Goal: Information Seeking & Learning: Learn about a topic

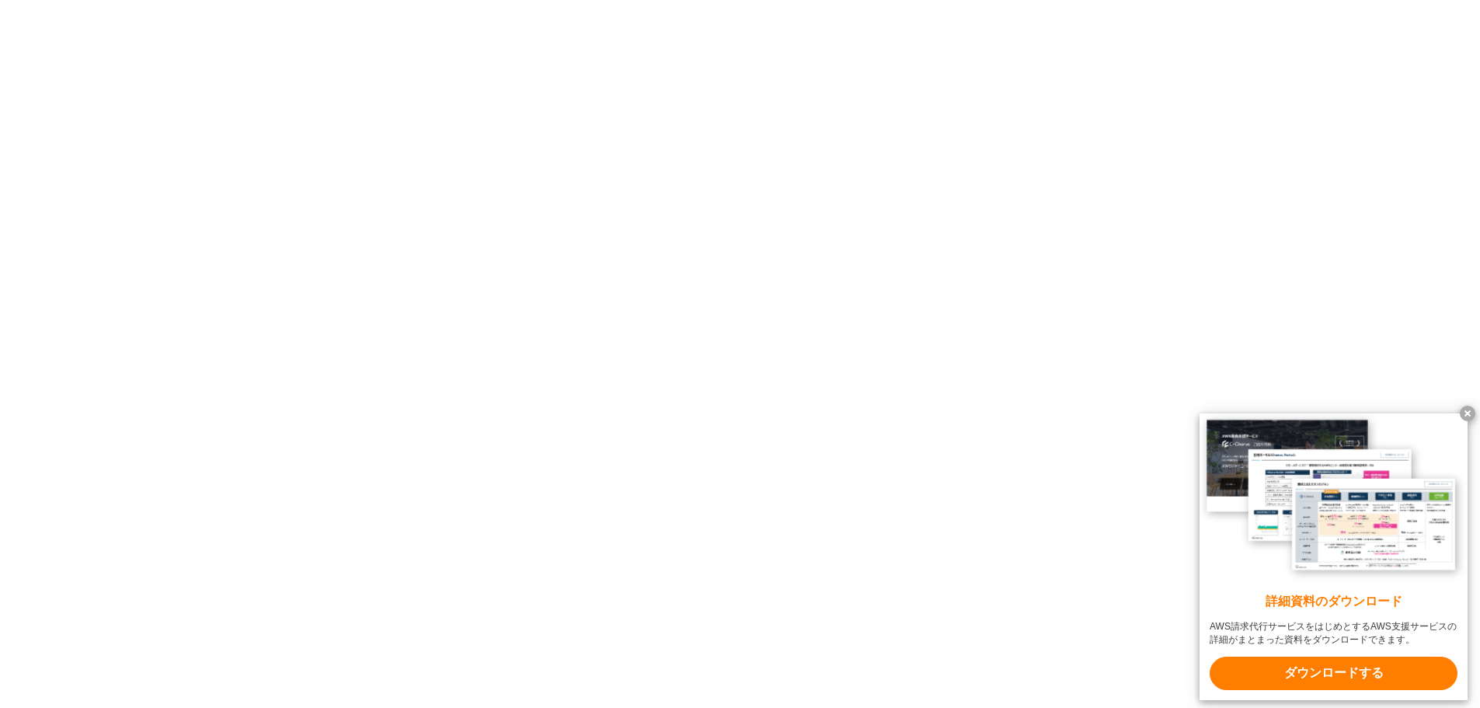
scroll to position [12590, 0]
click at [1467, 412] on x-t at bounding box center [1468, 414] width 16 height 16
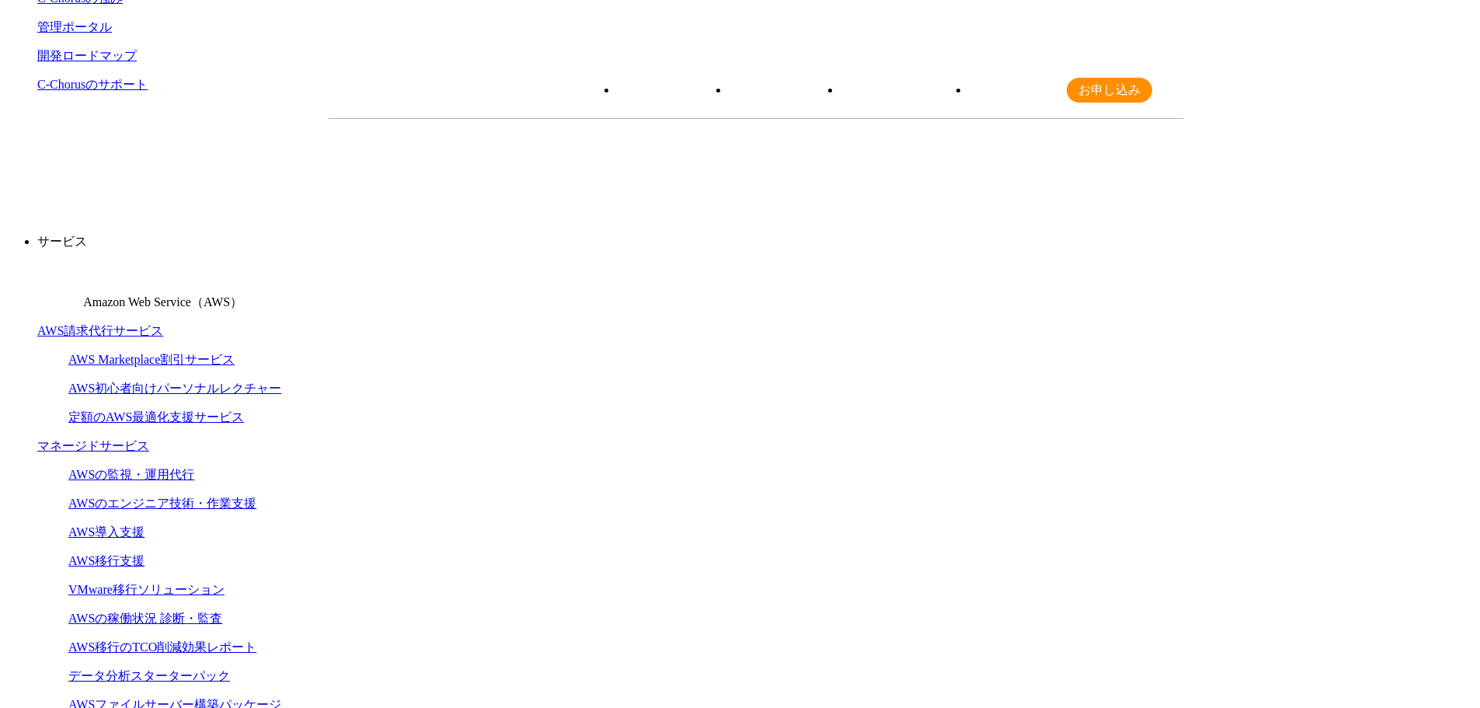
scroll to position [0, 0]
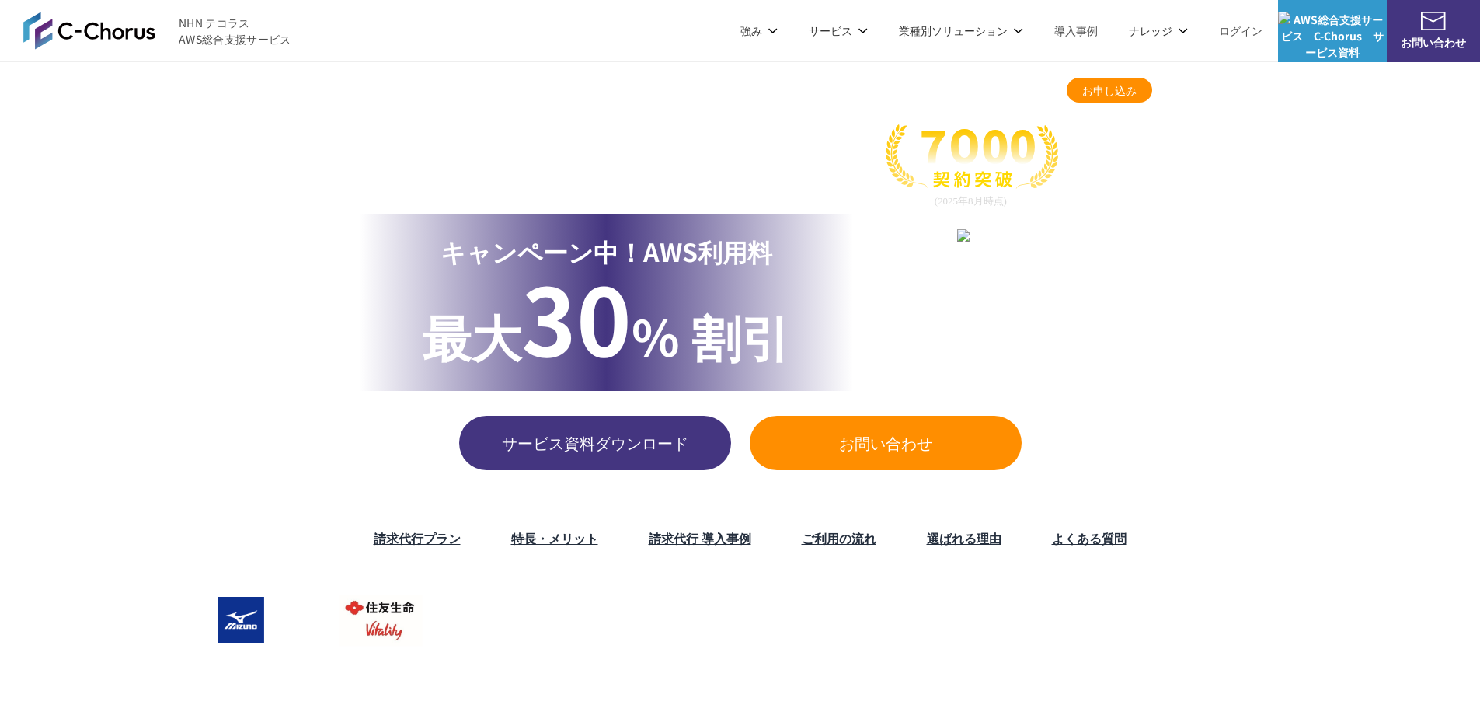
click at [341, 85] on link "TOP" at bounding box center [338, 86] width 19 height 14
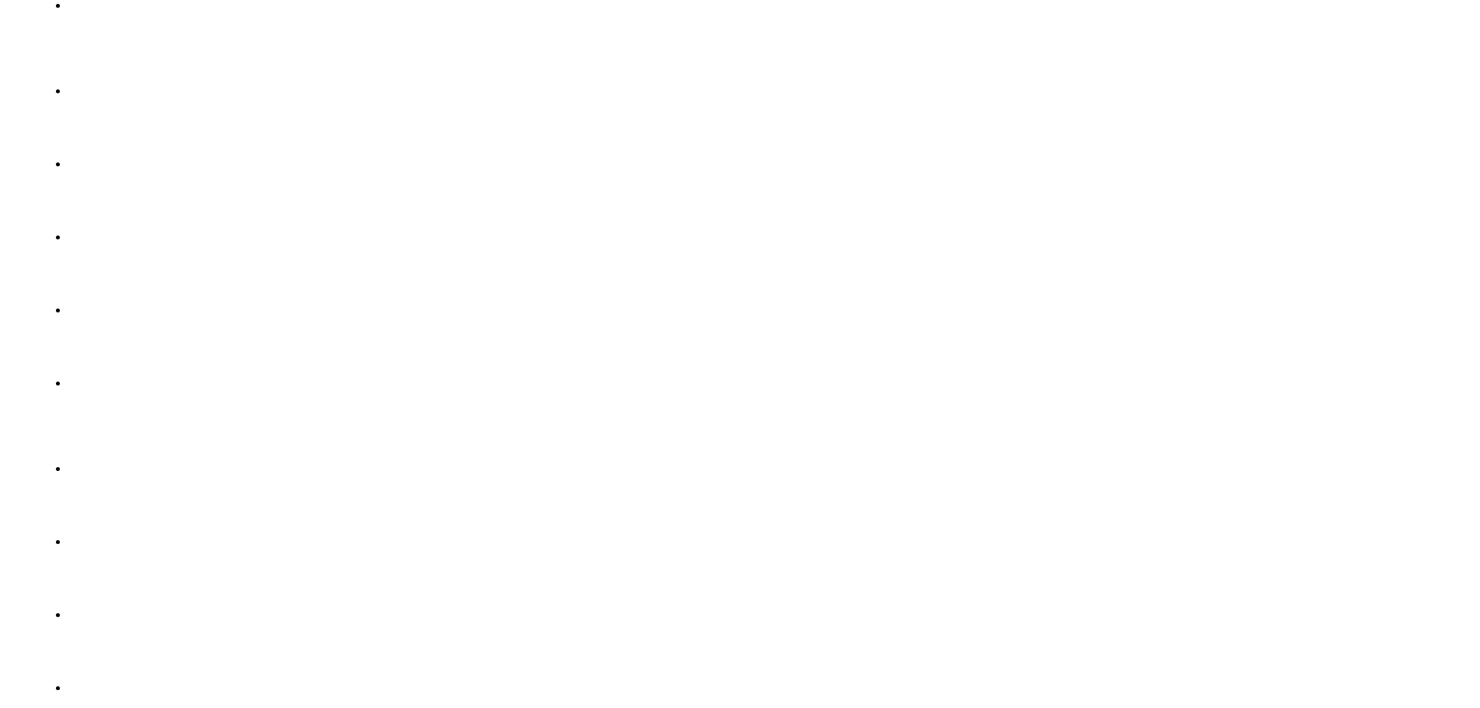
scroll to position [4508, 0]
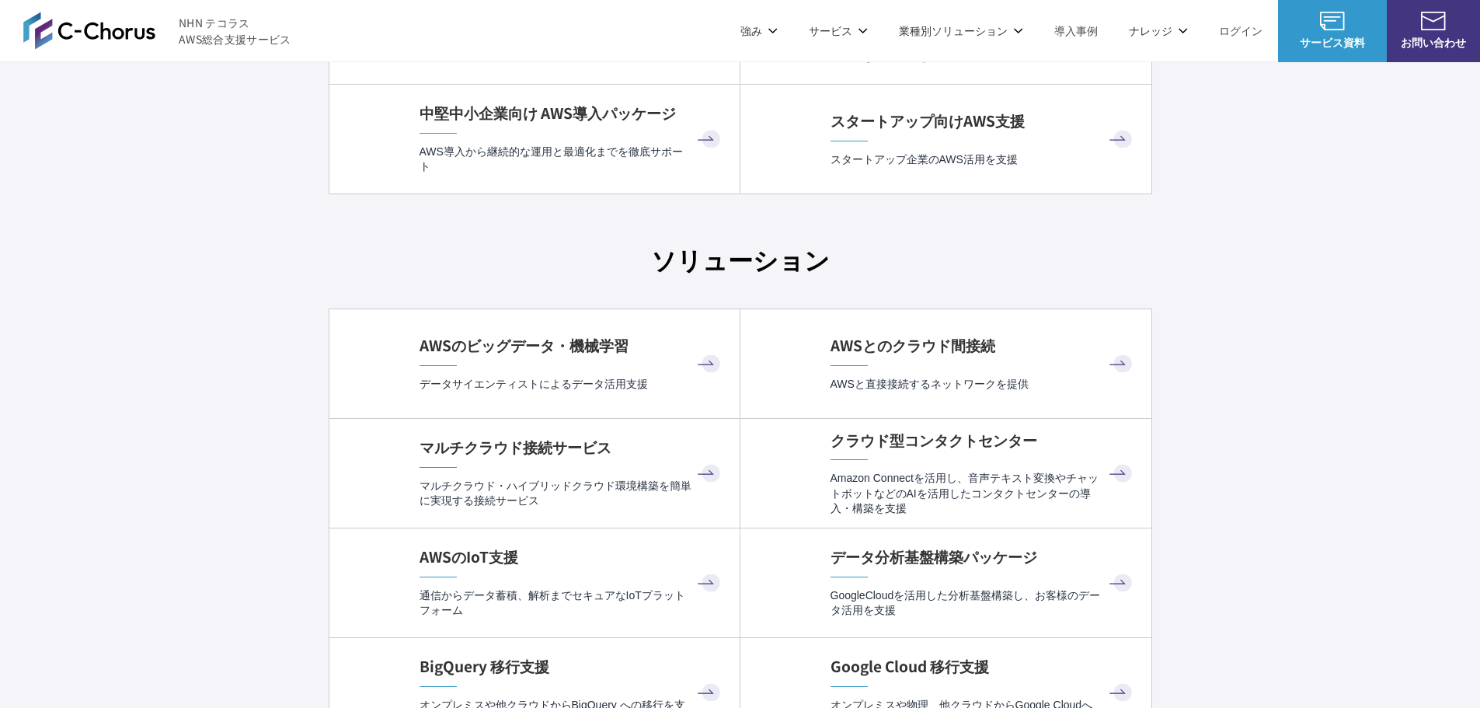
click at [917, 459] on div "クラウド型コンタクトセンター Amazon Connectを活用し、音声テキスト変換やチャットボットなどのAIを活用したコンタクトセンターの導入・構築を支援" at bounding box center [983, 473] width 305 height 86
click at [1049, 473] on p "Amazon Connectを活用し、音声テキスト変換やチャットボットなどのAIを活用したコンタクトセンターの導入・構築を支援" at bounding box center [983, 493] width 305 height 45
